Goal: Task Accomplishment & Management: Manage account settings

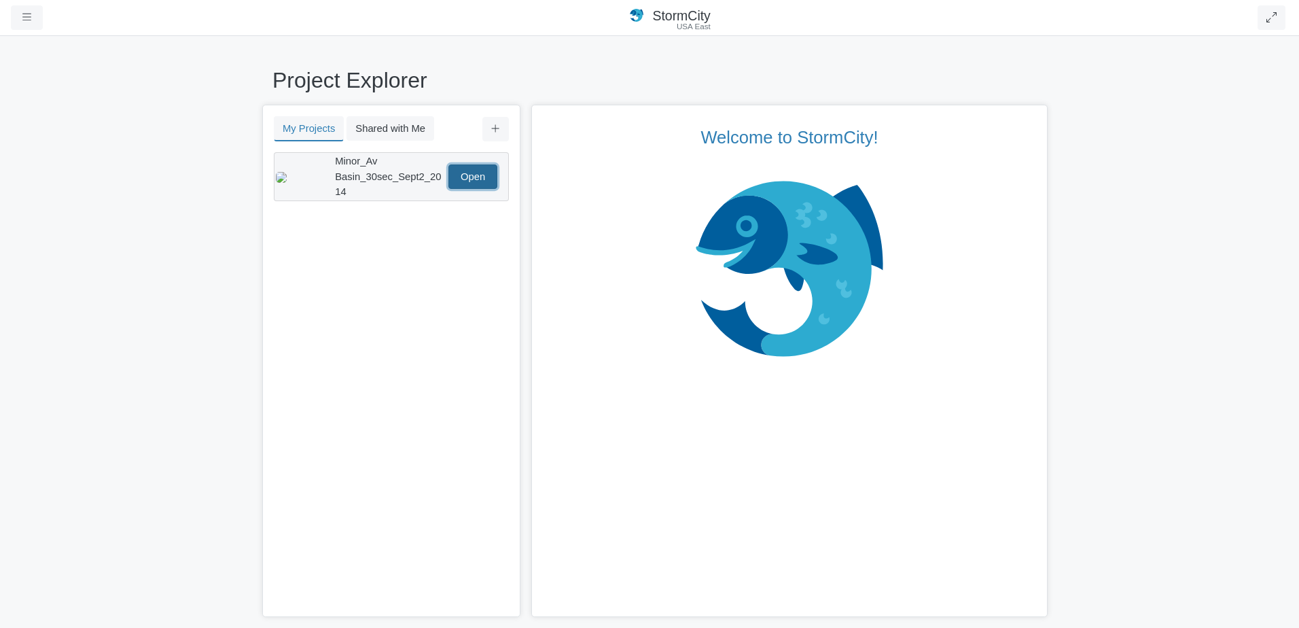
click at [482, 171] on link "Open" at bounding box center [472, 176] width 49 height 24
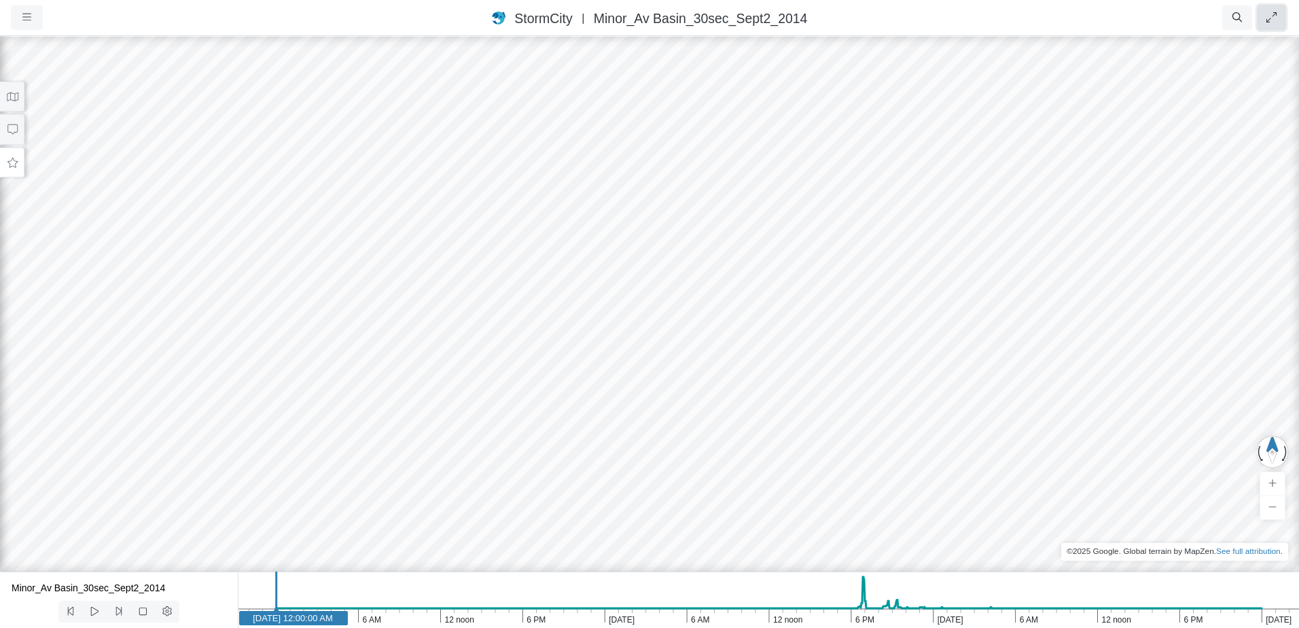
click at [1273, 16] on icon "button" at bounding box center [1271, 17] width 10 height 10
click at [29, 23] on button "button" at bounding box center [27, 17] width 32 height 24
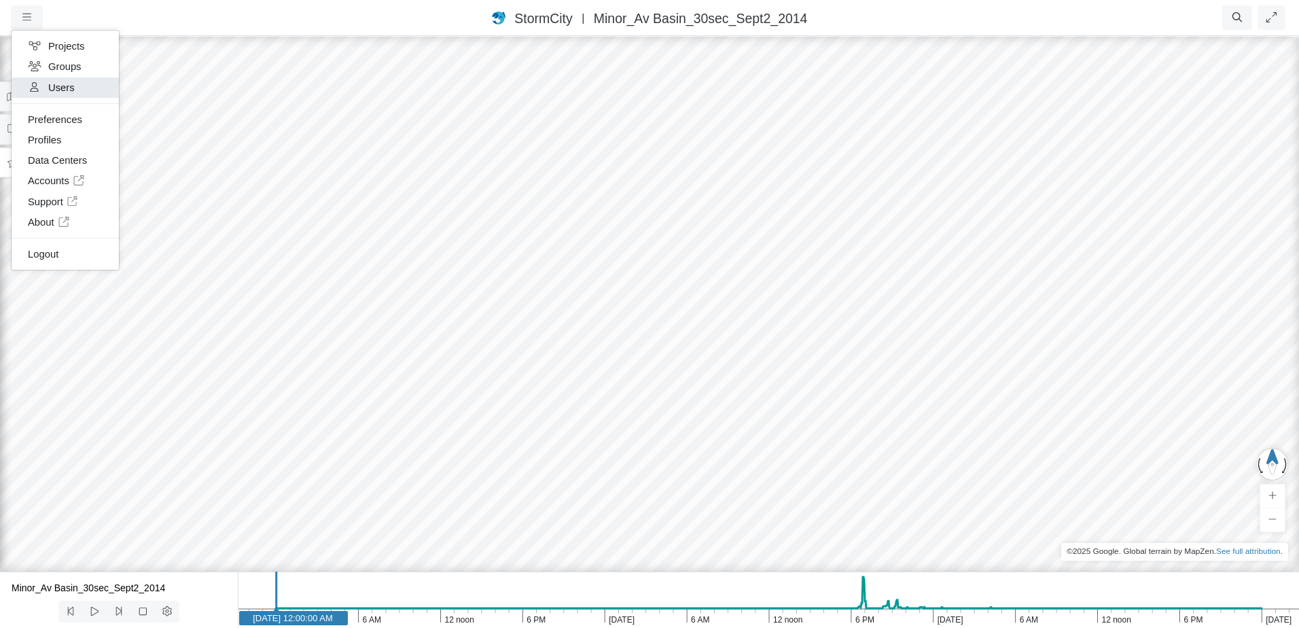
click at [70, 84] on link "Users" at bounding box center [65, 87] width 107 height 20
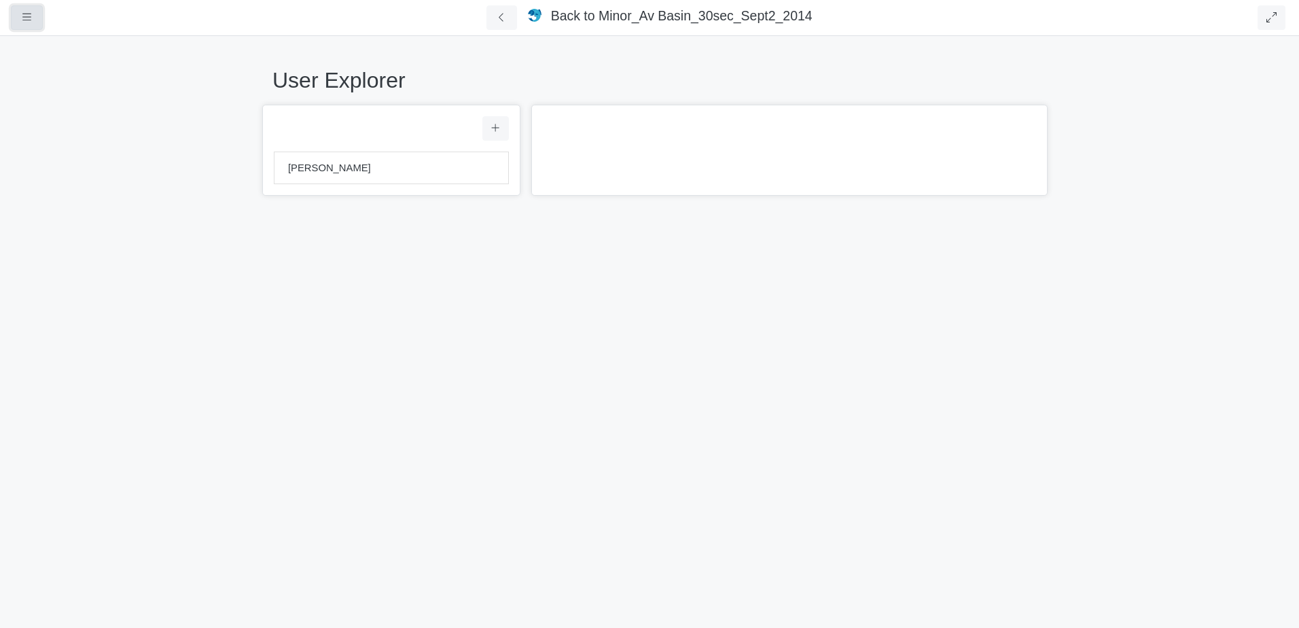
click at [13, 14] on button "button" at bounding box center [27, 17] width 32 height 24
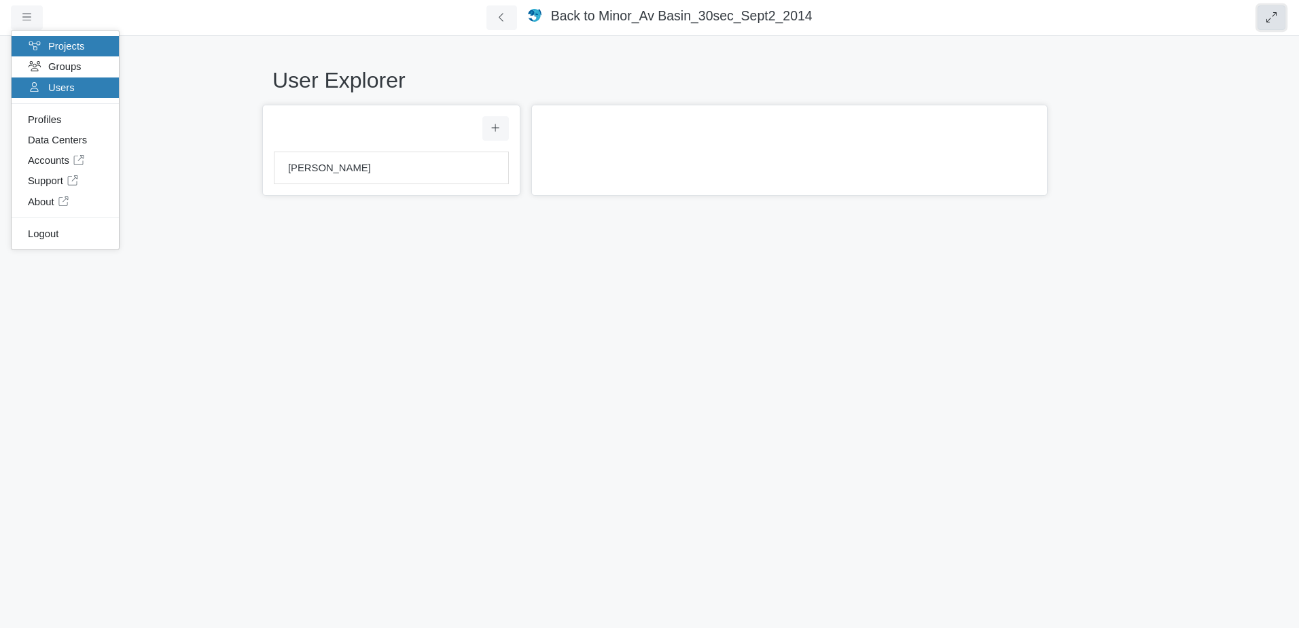
click at [1269, 20] on icon "button" at bounding box center [1271, 17] width 10 height 10
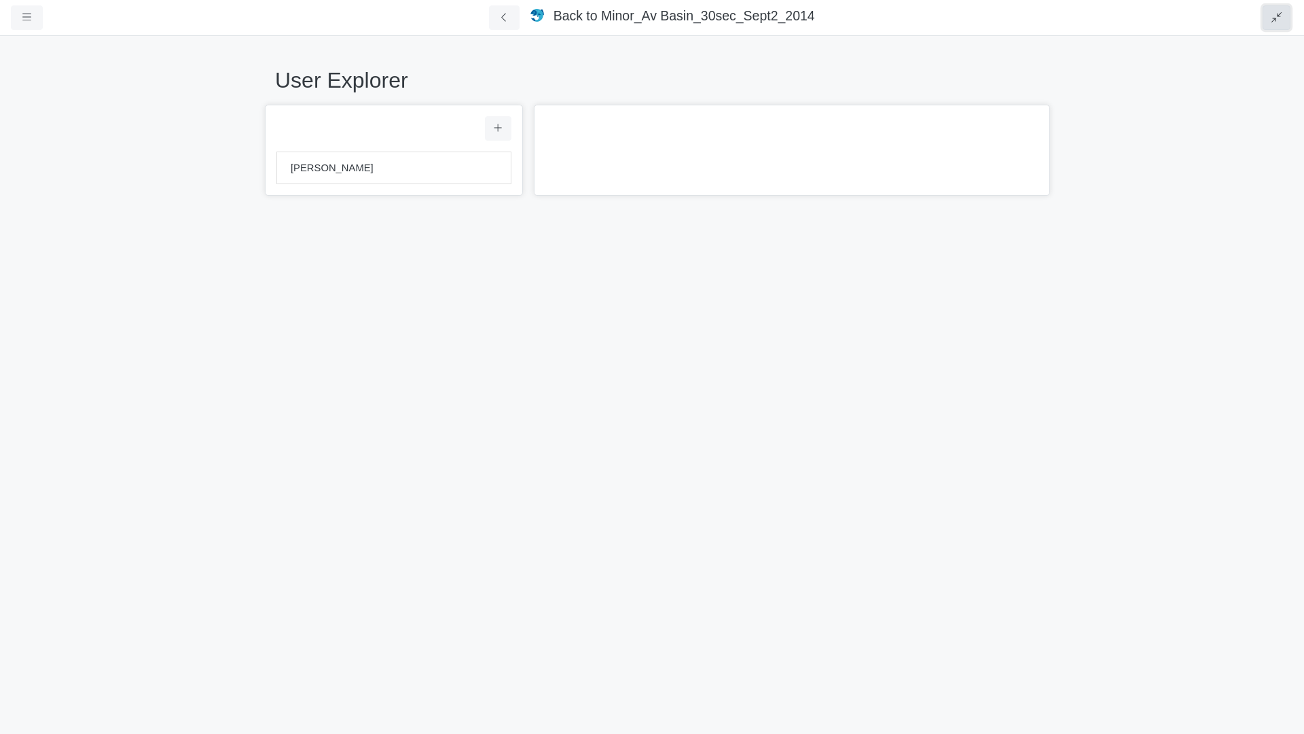
click at [1268, 23] on button "button" at bounding box center [1277, 17] width 28 height 24
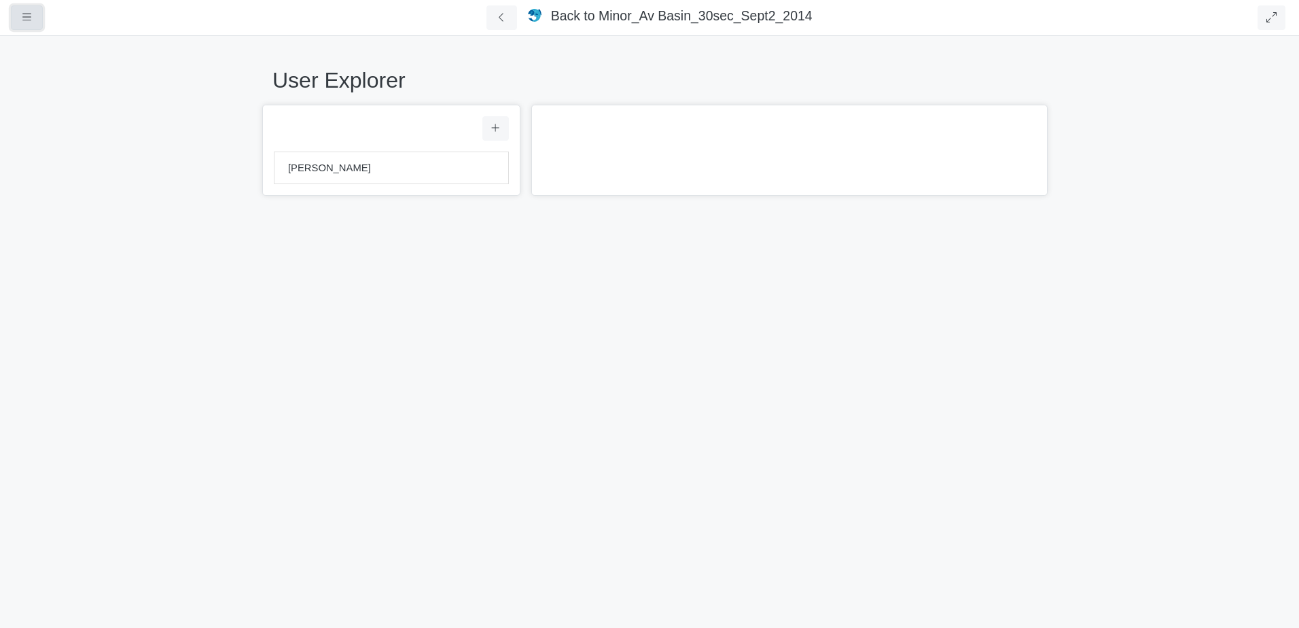
click at [20, 24] on button "button" at bounding box center [27, 17] width 32 height 24
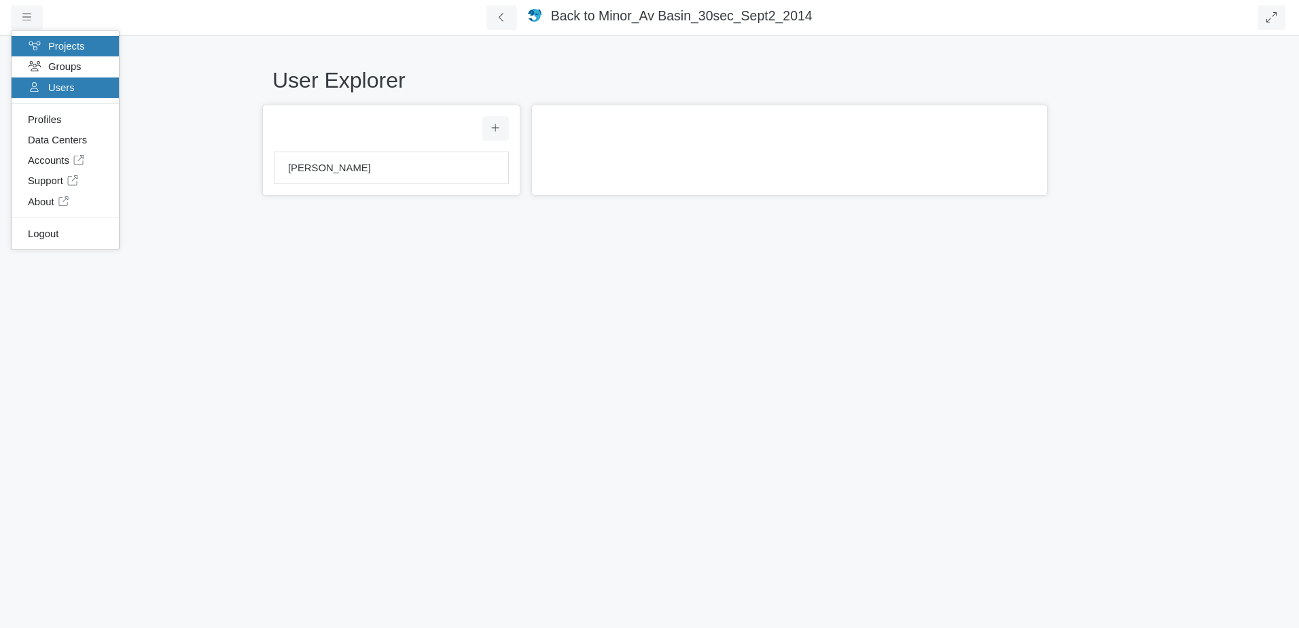
click at [77, 80] on link "Users" at bounding box center [65, 87] width 107 height 20
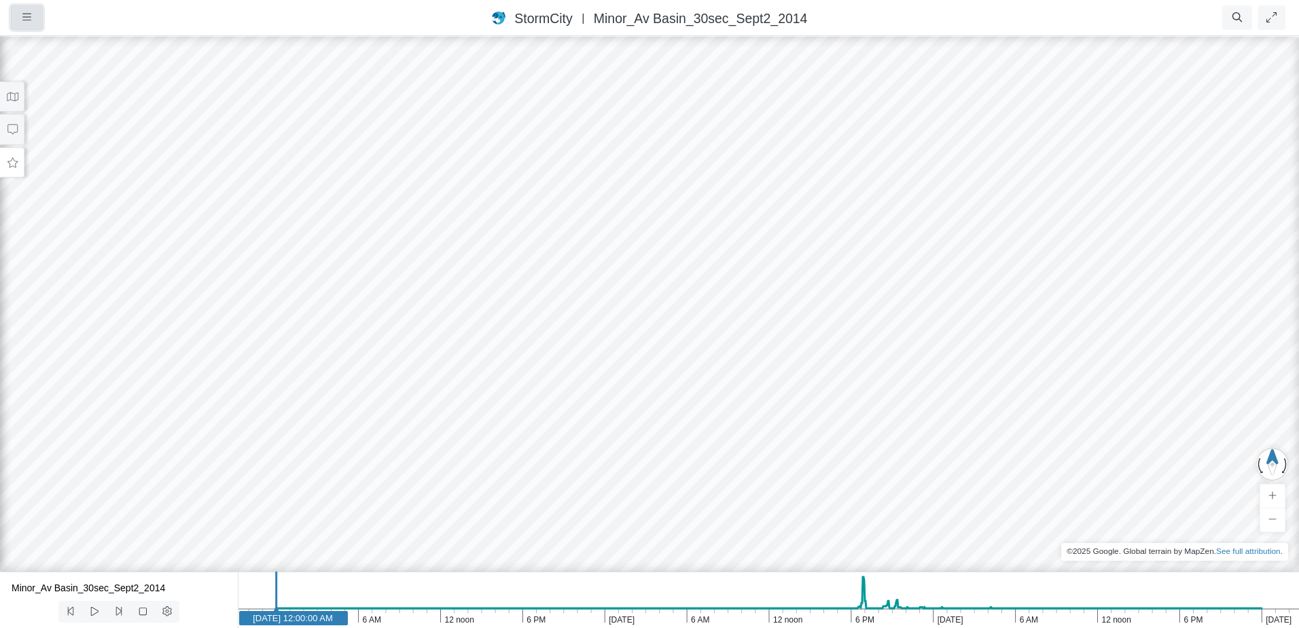
click at [22, 22] on icon "button" at bounding box center [26, 17] width 9 height 10
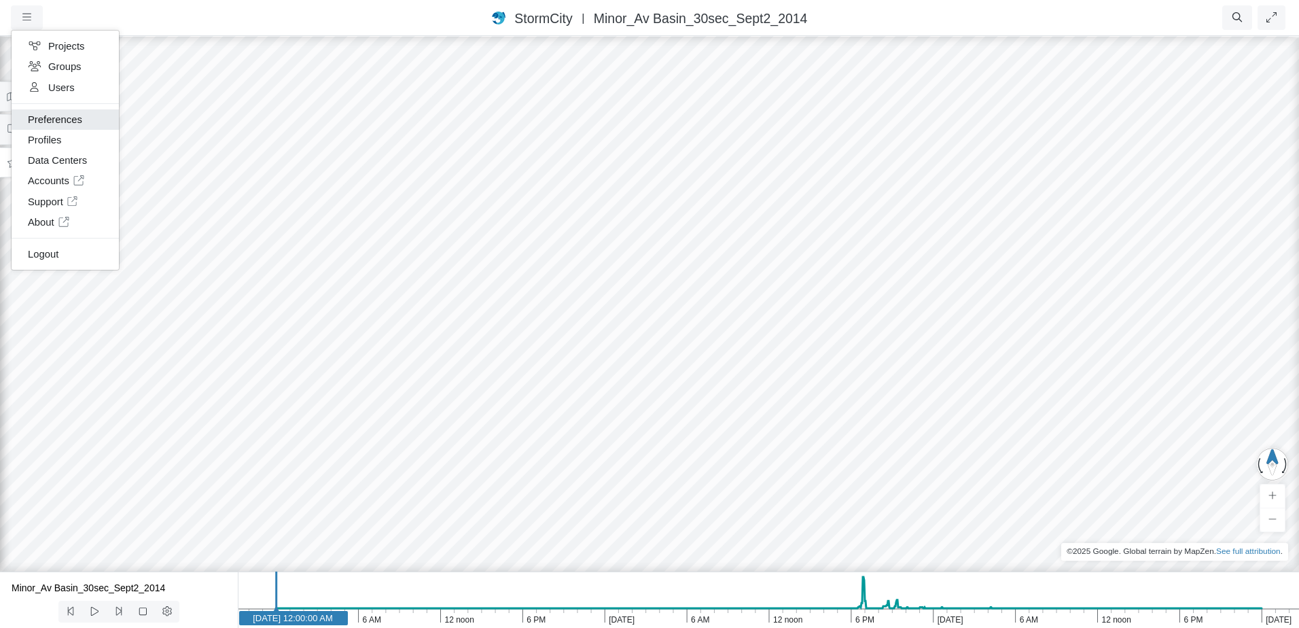
click at [87, 122] on link "Preferences" at bounding box center [65, 119] width 107 height 20
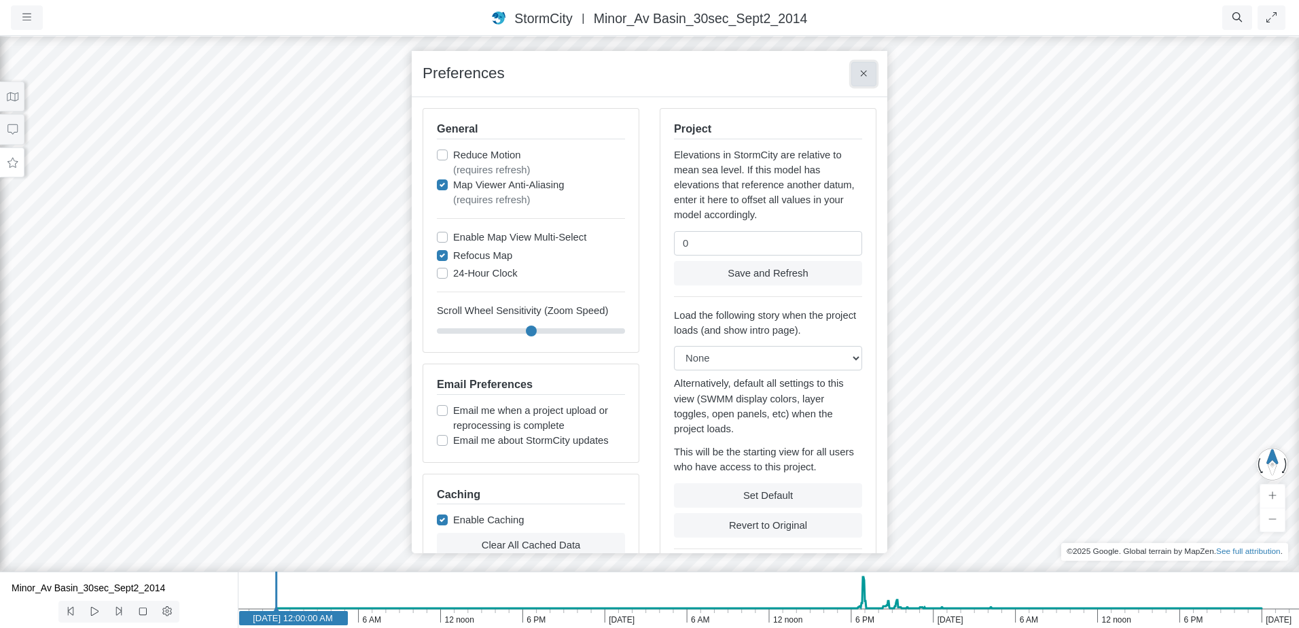
click at [857, 77] on button at bounding box center [863, 74] width 25 height 24
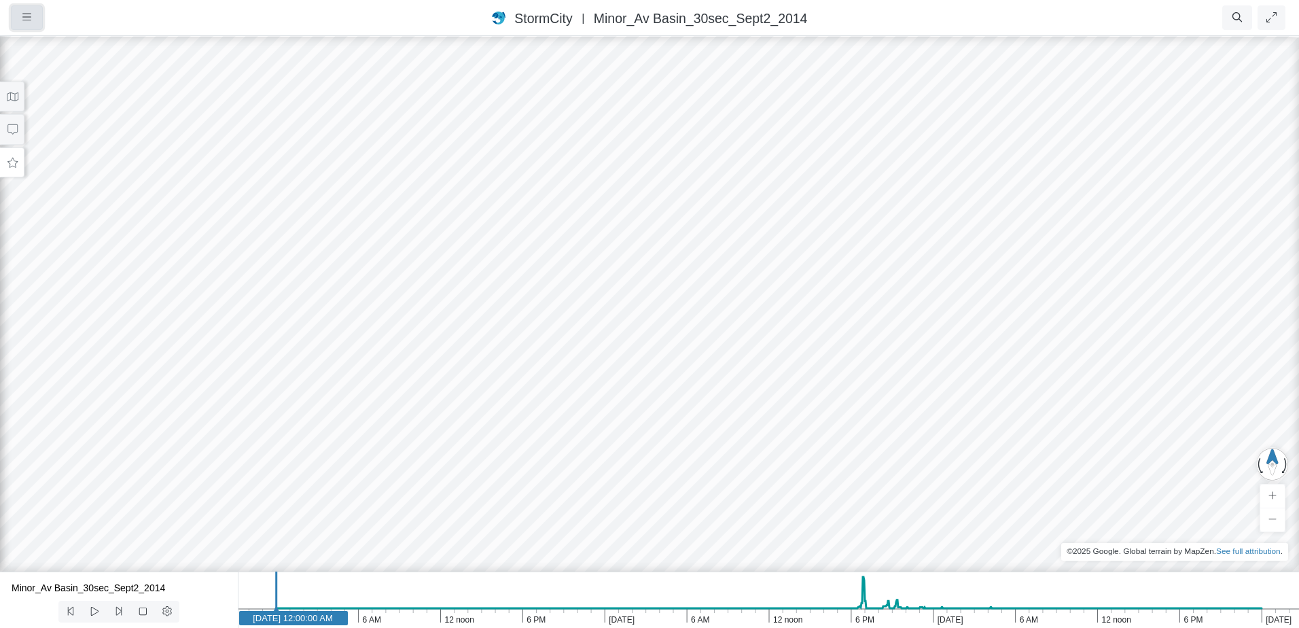
click at [37, 20] on button "button" at bounding box center [27, 17] width 32 height 24
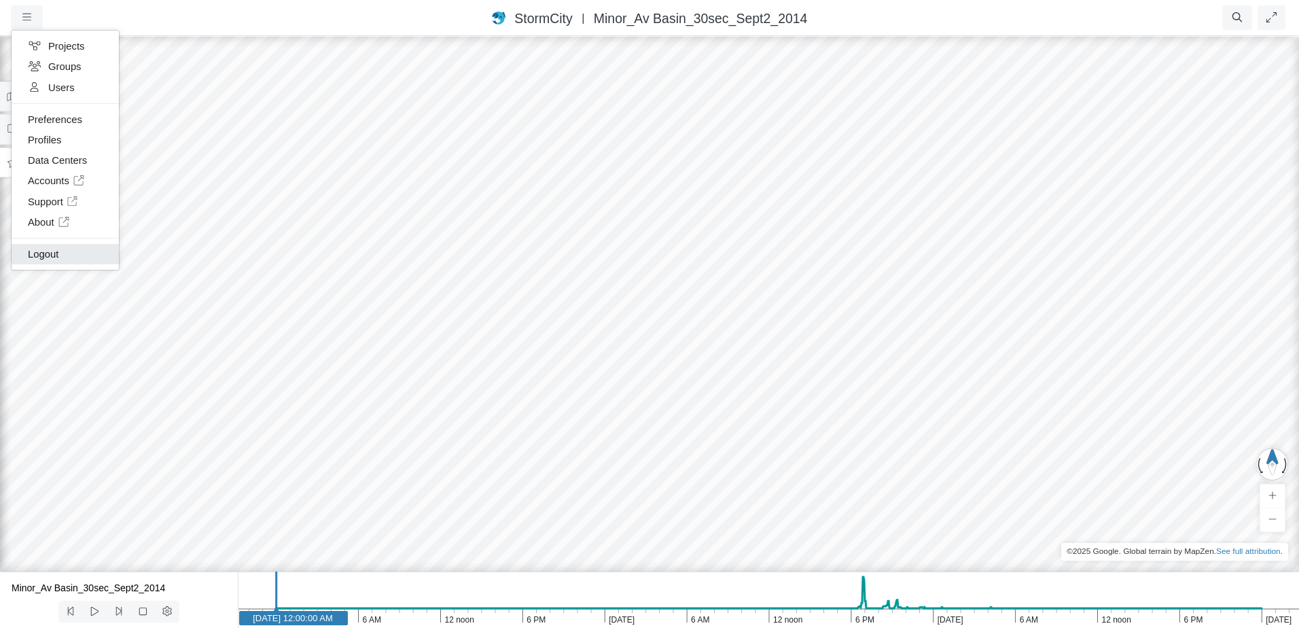
click at [80, 257] on link "Logout" at bounding box center [65, 254] width 107 height 20
